Goal: Information Seeking & Learning: Learn about a topic

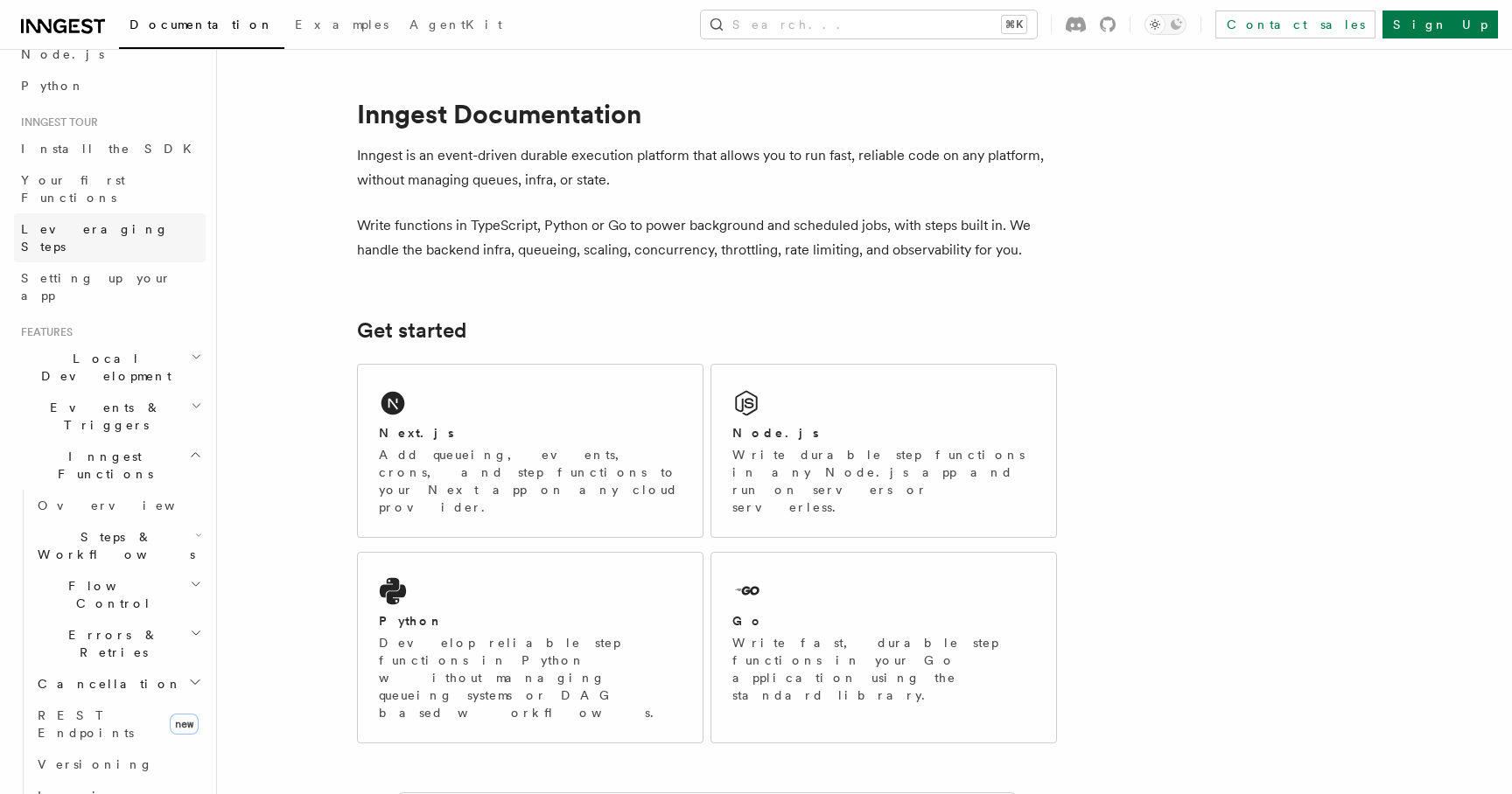
scroll to position [123, 0]
click at [116, 346] on span "Local Development" at bounding box center [102, 363] width 176 height 35
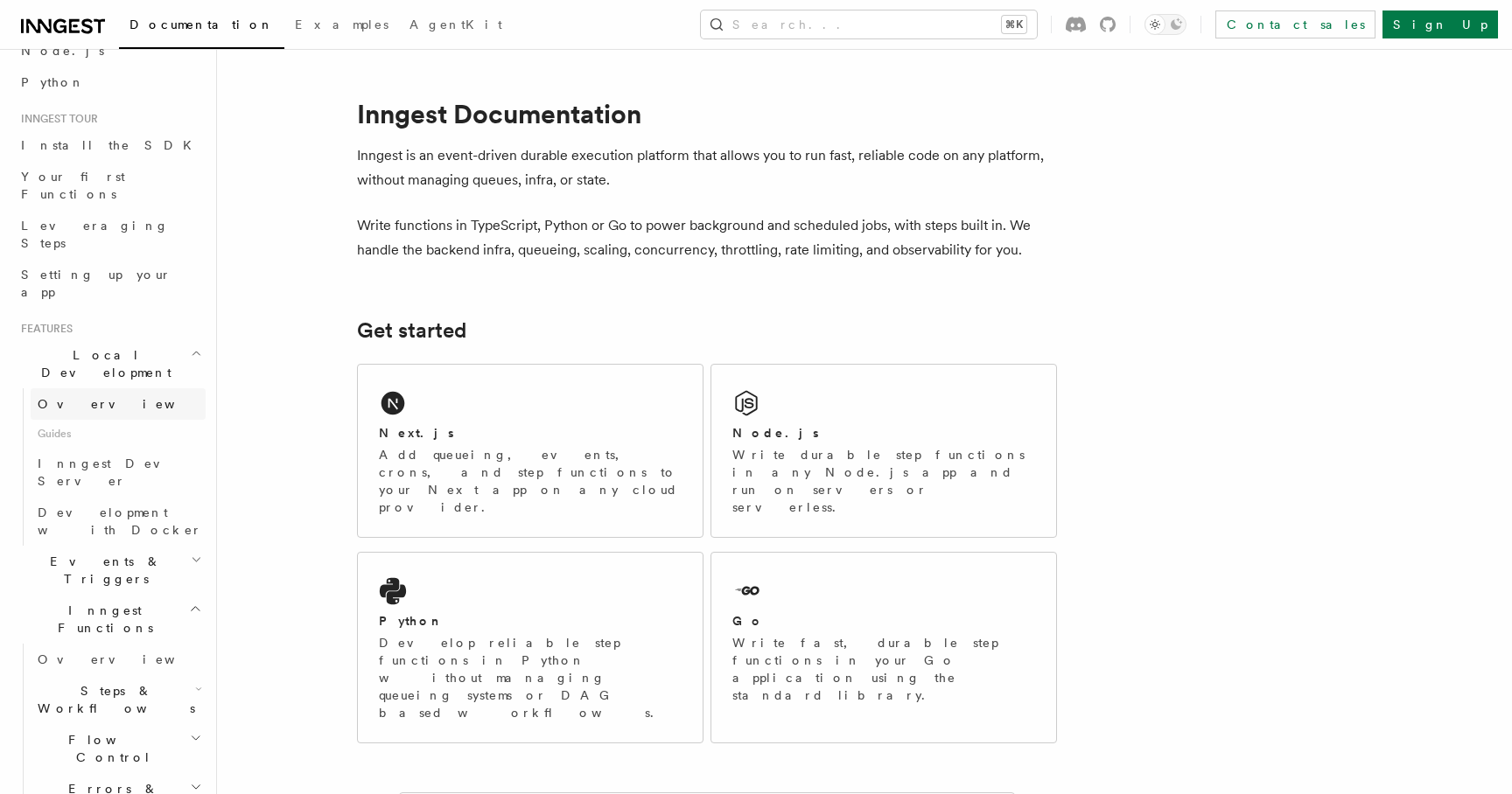
click at [122, 389] on link "Overview" at bounding box center [118, 404] width 175 height 32
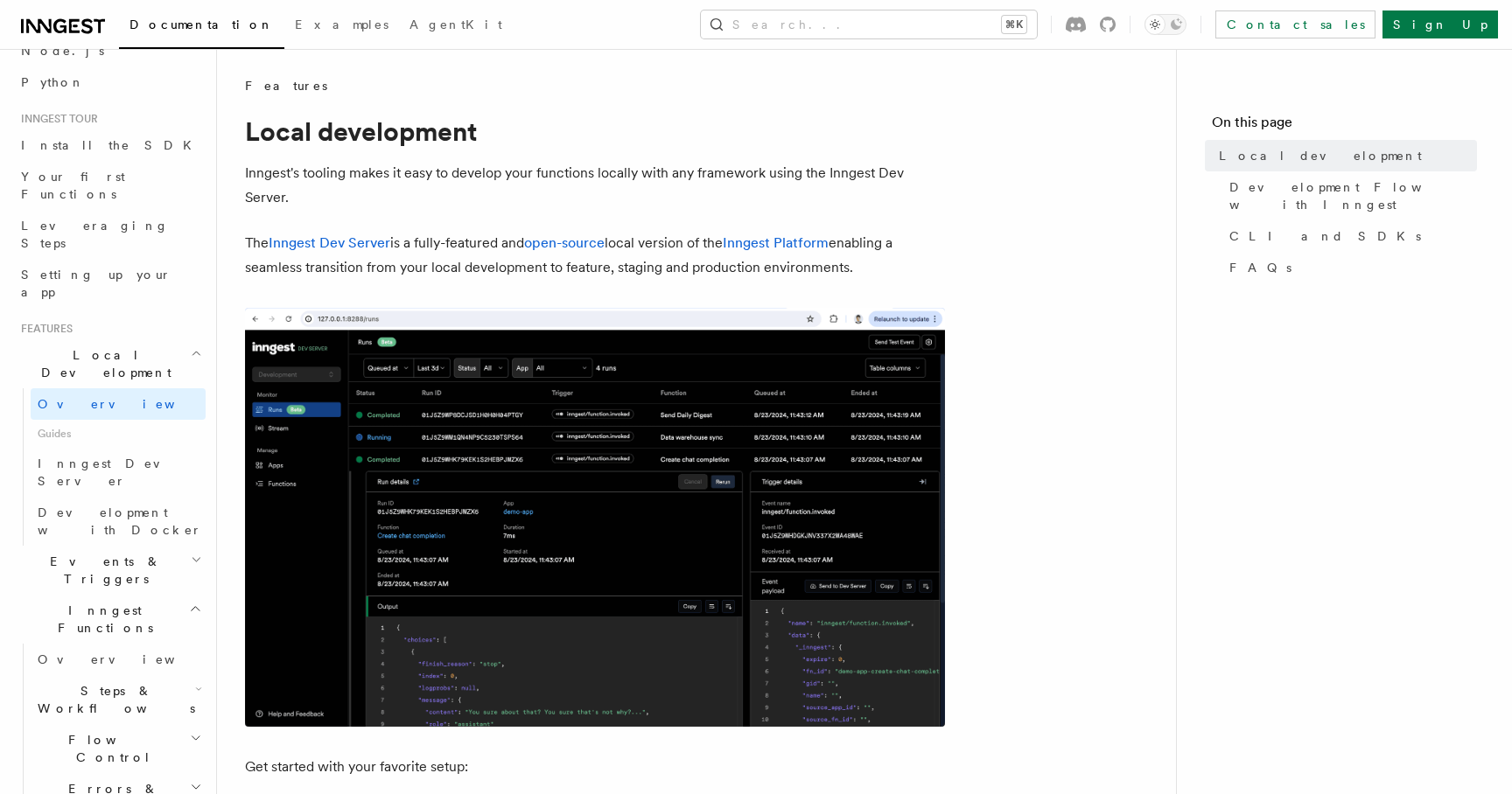
click at [726, 264] on p "The Inngest Dev Server is a fully-featured and open-source local version of the…" at bounding box center [595, 255] width 700 height 49
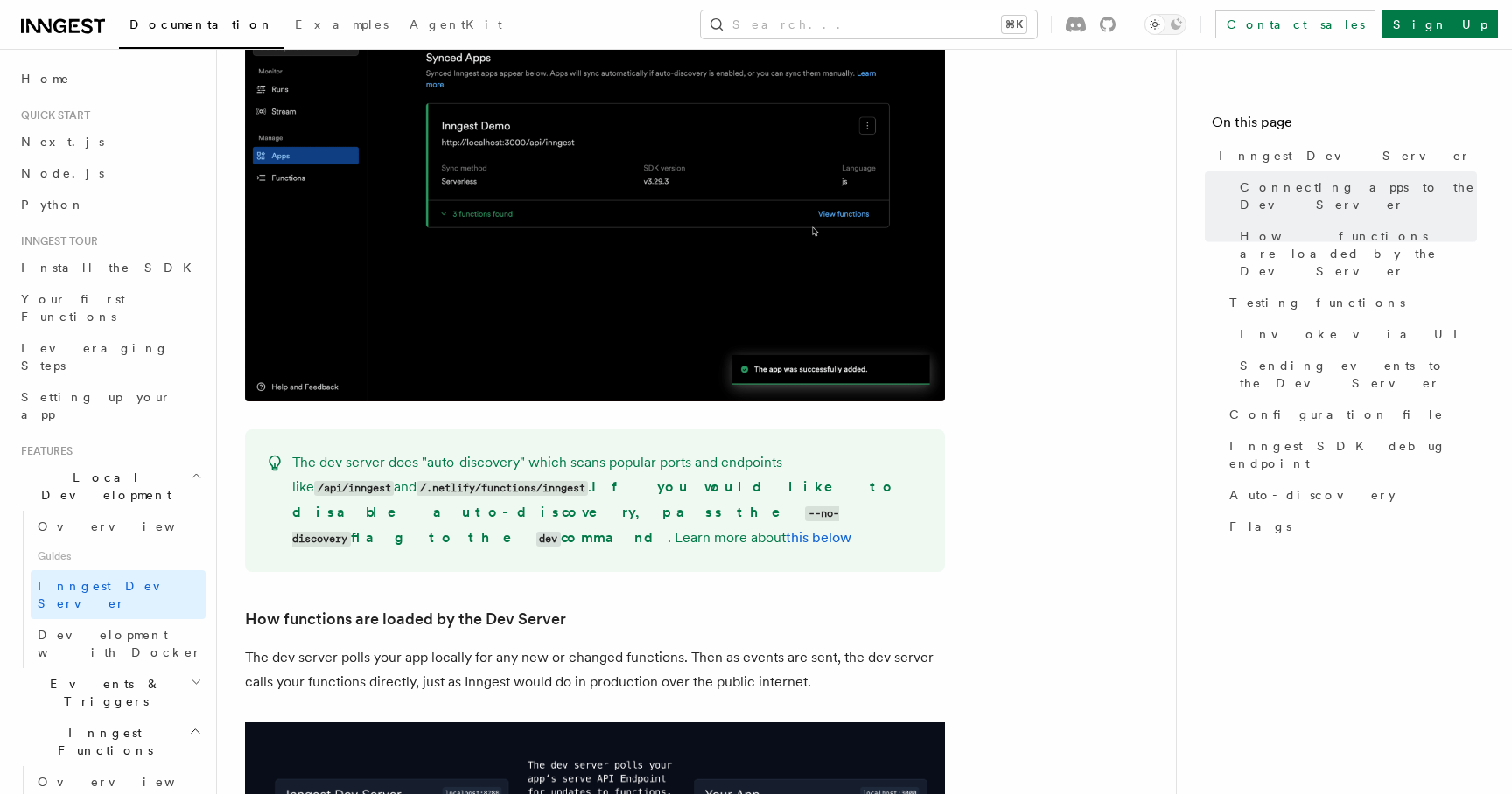
scroll to position [1567, 0]
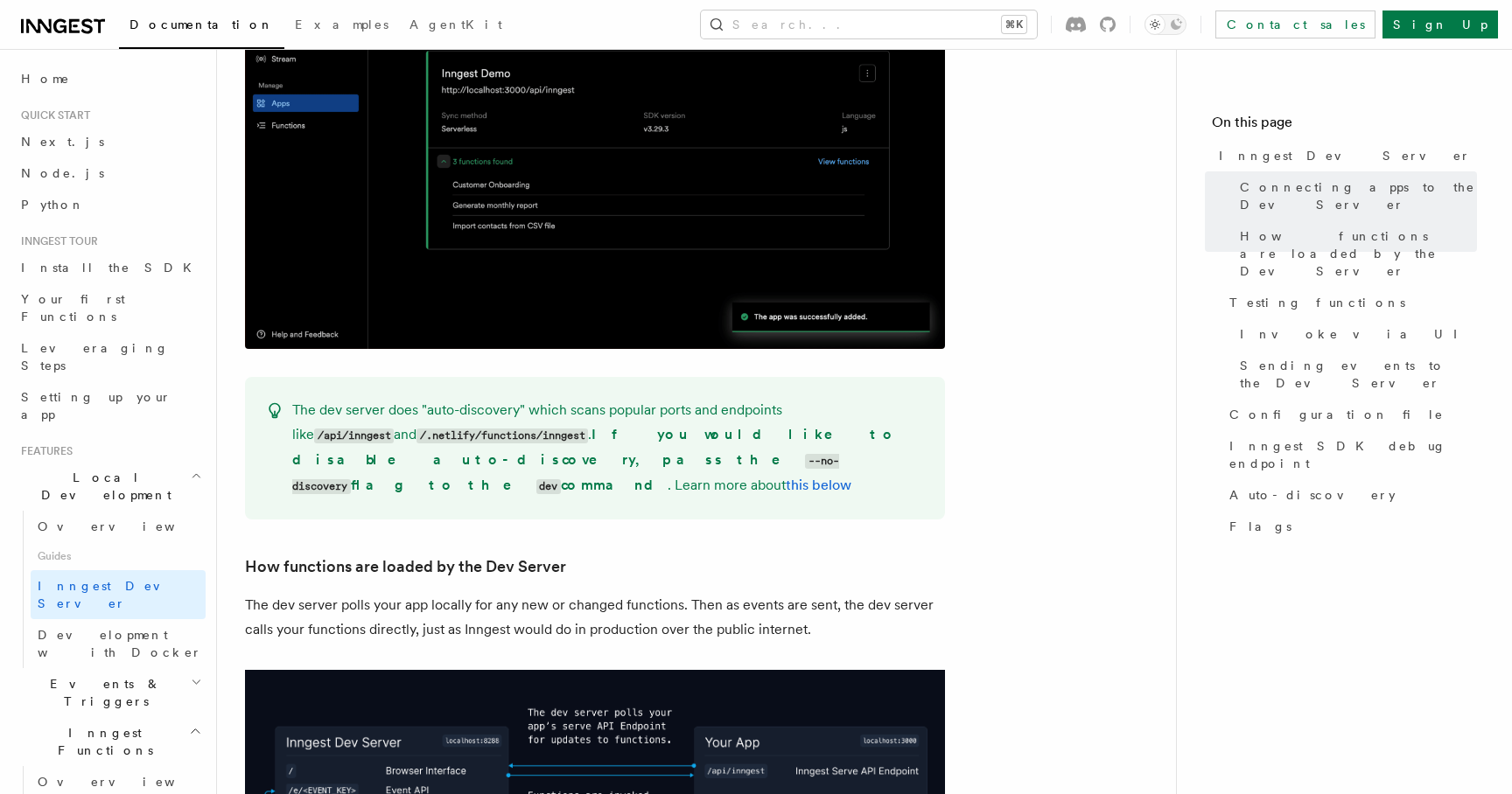
click at [451, 398] on p "The dev server does "auto-discovery" which scans popular ports and endpoints li…" at bounding box center [608, 448] width 632 height 100
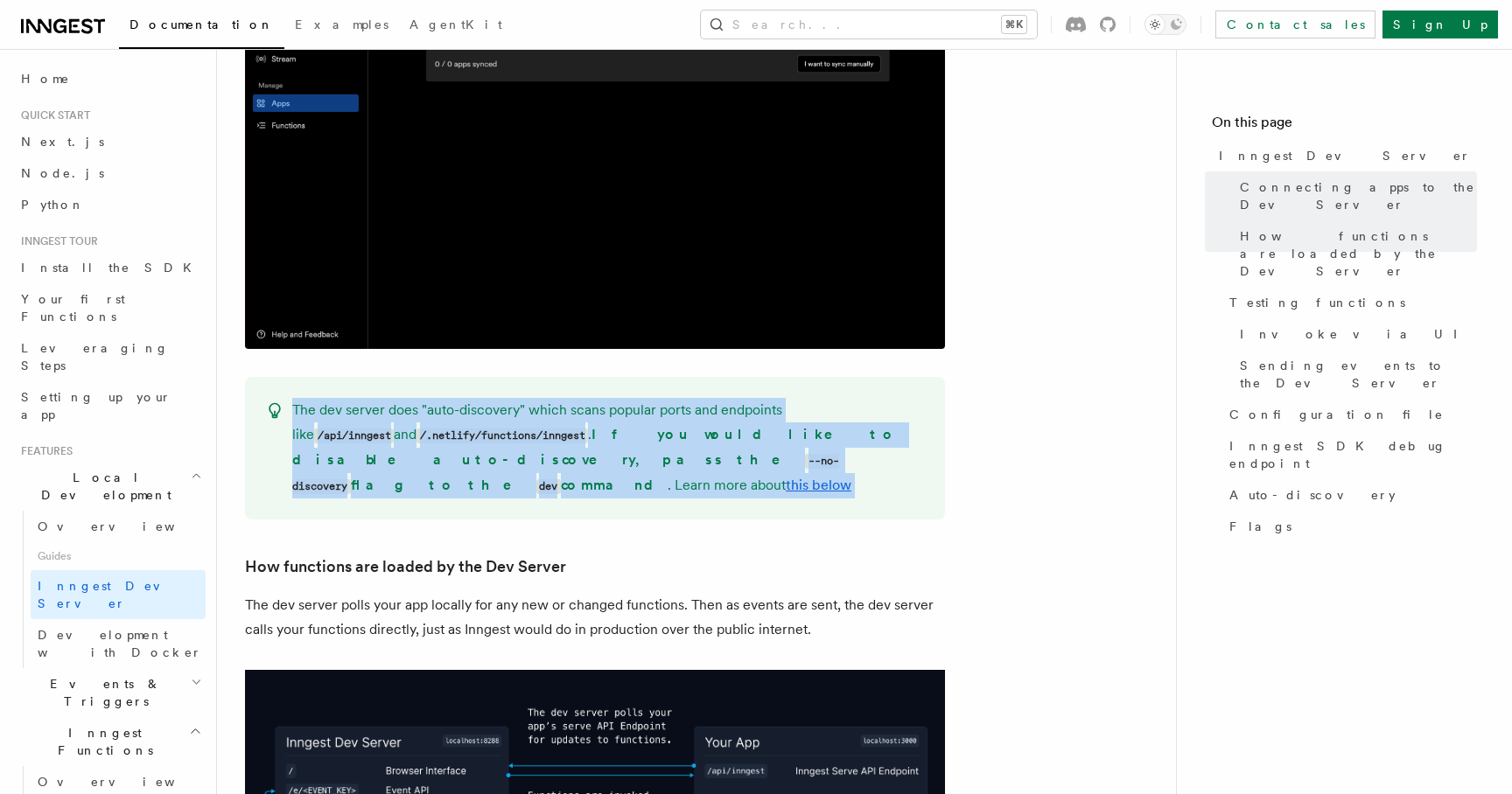
click at [451, 398] on p "The dev server does "auto-discovery" which scans popular ports and endpoints li…" at bounding box center [608, 448] width 632 height 100
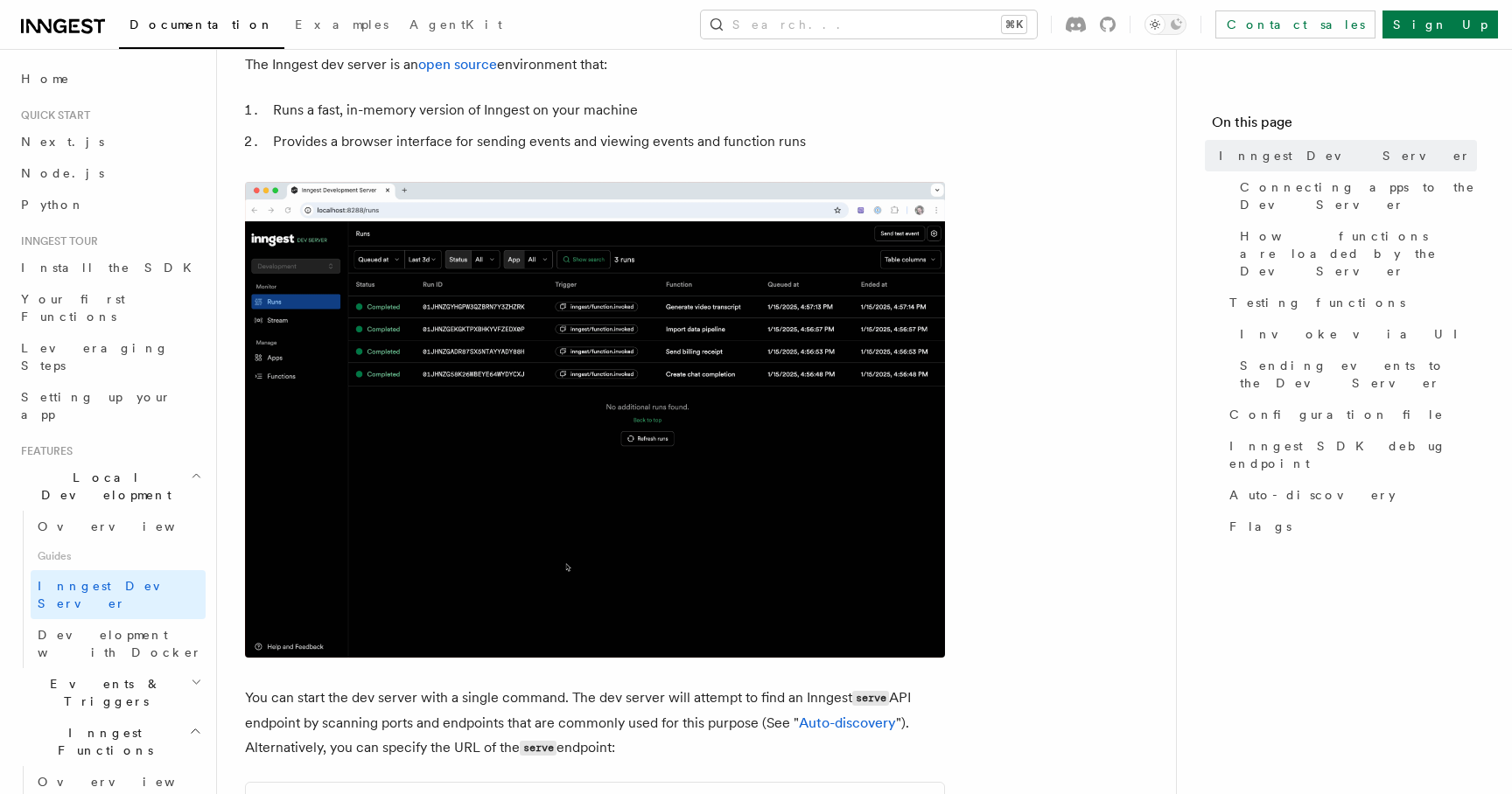
scroll to position [109, 0]
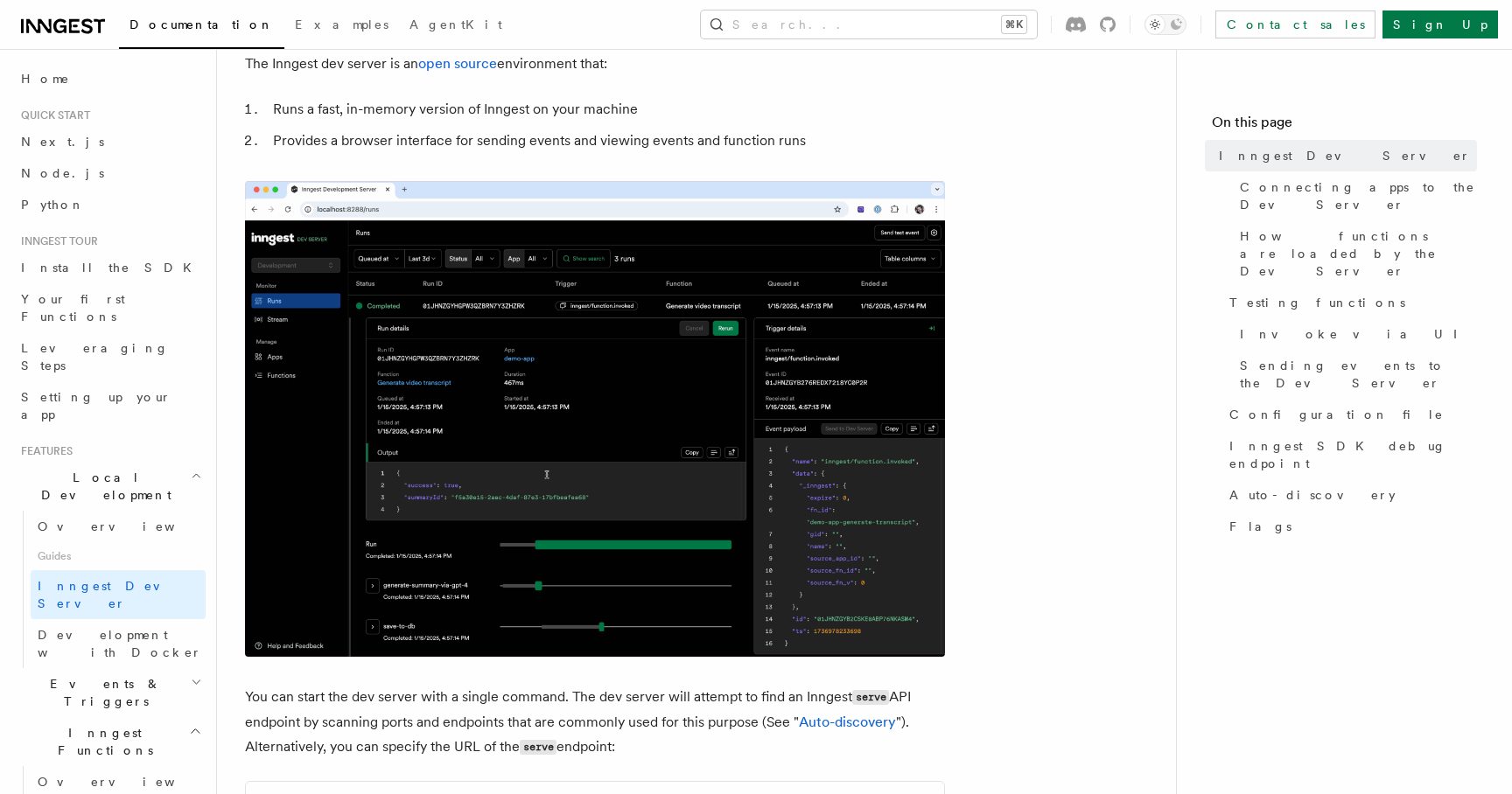
click at [80, 675] on span "Events & Triggers" at bounding box center [102, 692] width 176 height 35
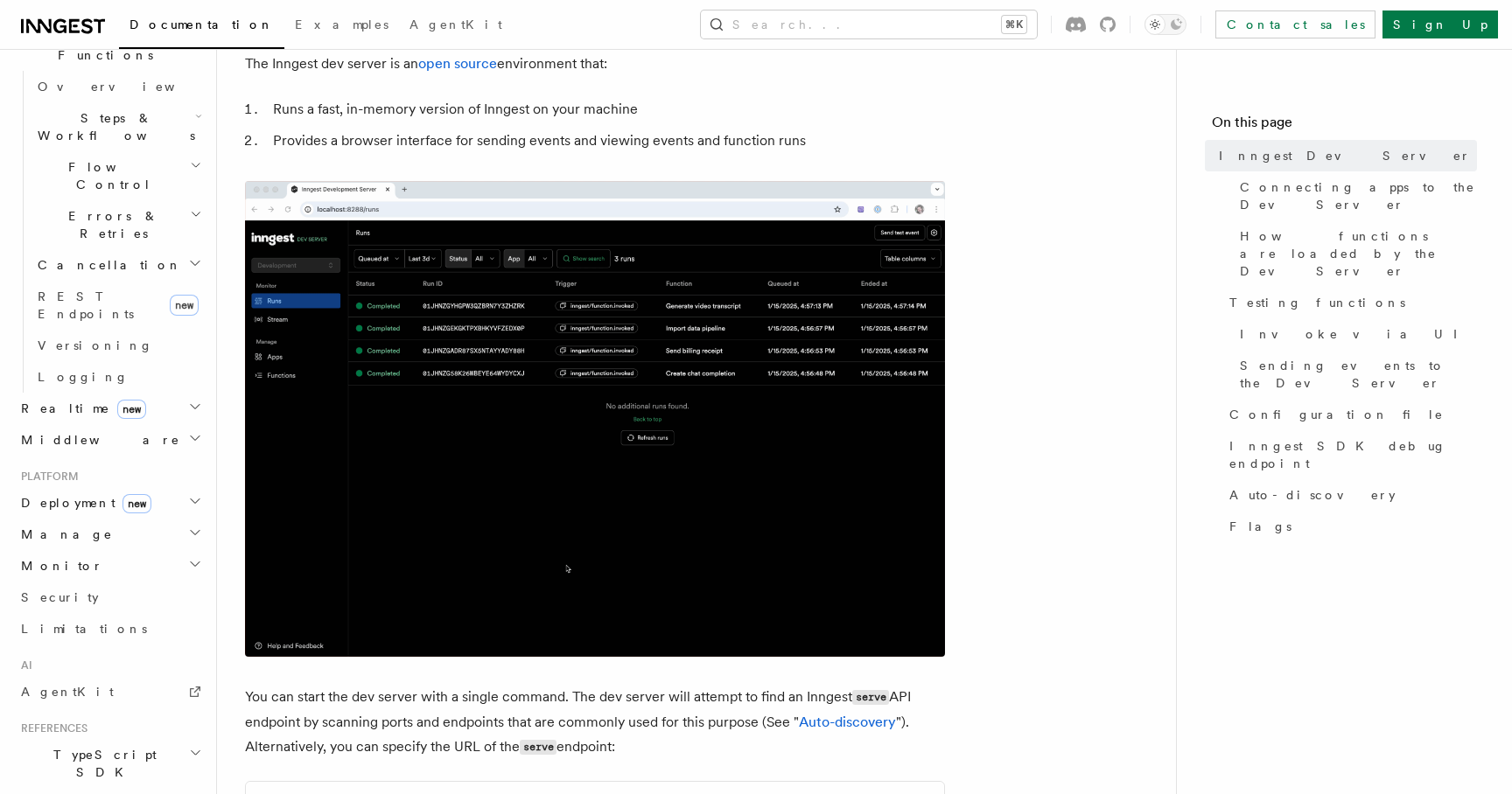
scroll to position [702, 0]
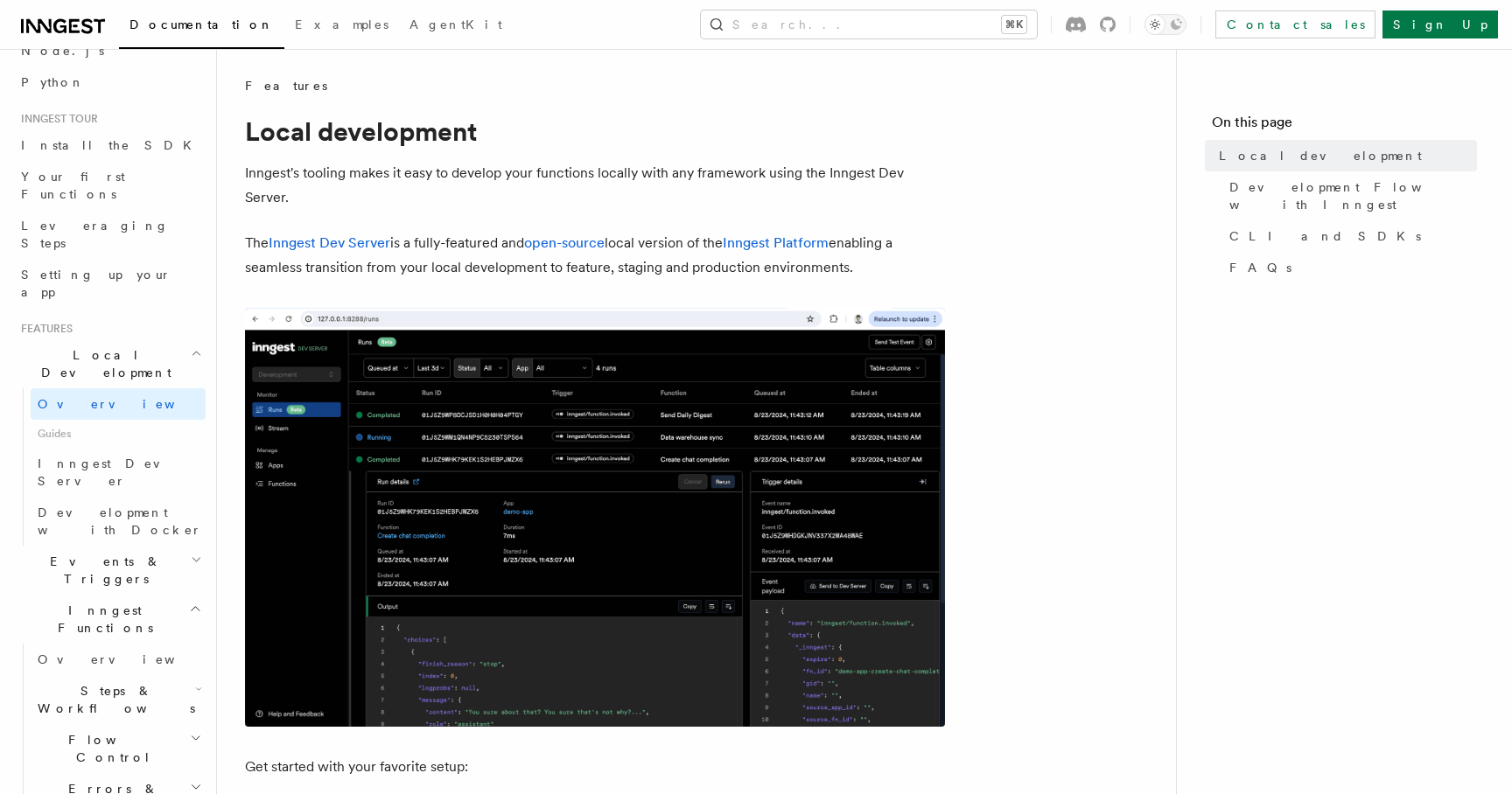
click at [438, 234] on p "The Inngest Dev Server is a fully-featured and open-source local version of the…" at bounding box center [595, 255] width 700 height 49
click at [765, 272] on p "The Inngest Dev Server is a fully-featured and open-source local version of the…" at bounding box center [595, 255] width 700 height 49
